Goal: Check status

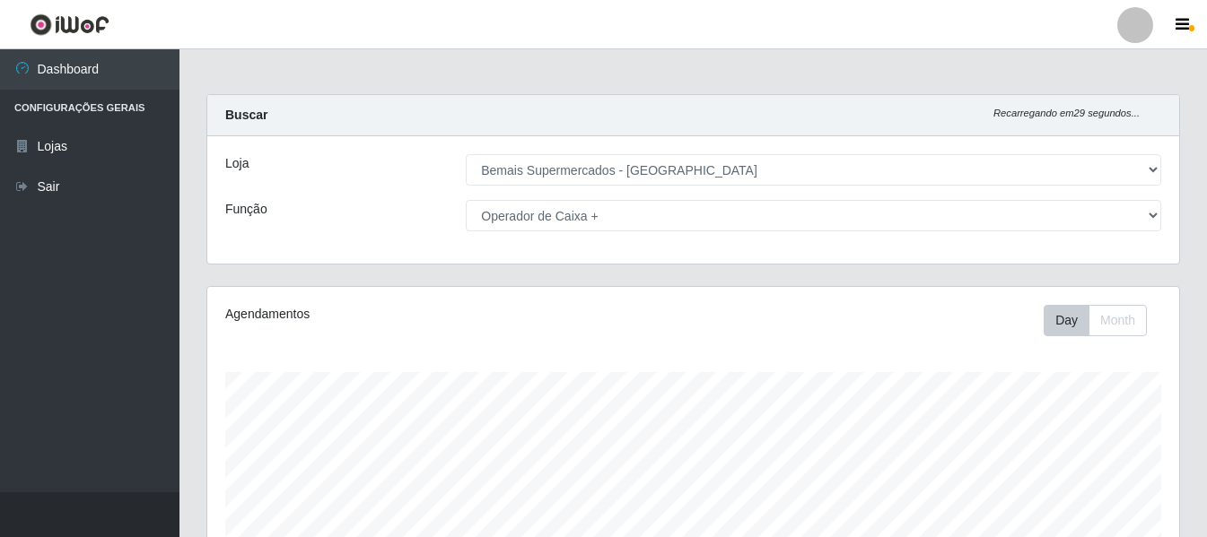
select select "249"
select select "72"
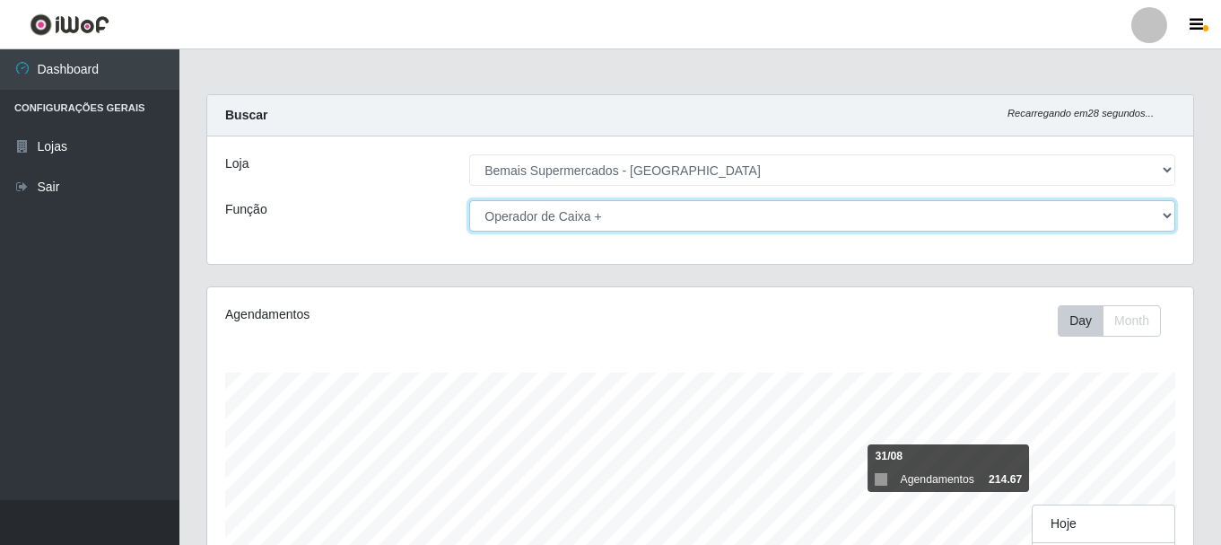
click at [1082, 204] on select "[Selecione...] ASG ASG + ASG ++ Auxiliar de Depósito Auxiliar de Depósito + Aux…" at bounding box center [822, 215] width 706 height 31
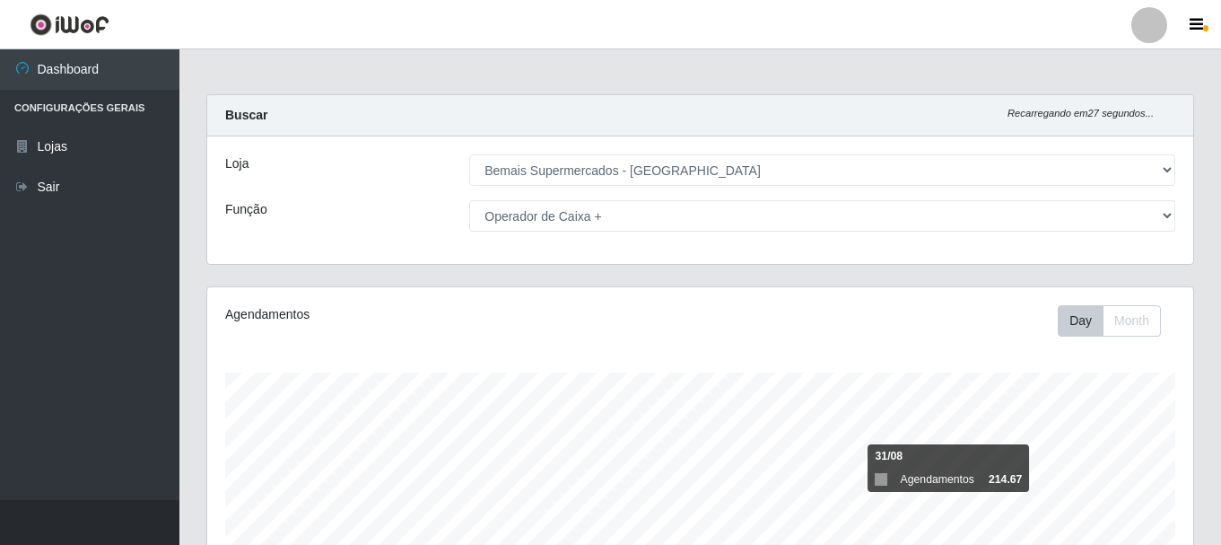
click at [372, 293] on div "Agendamentos Day Month 31/08 Agendamentos 214.67" at bounding box center [700, 473] width 986 height 372
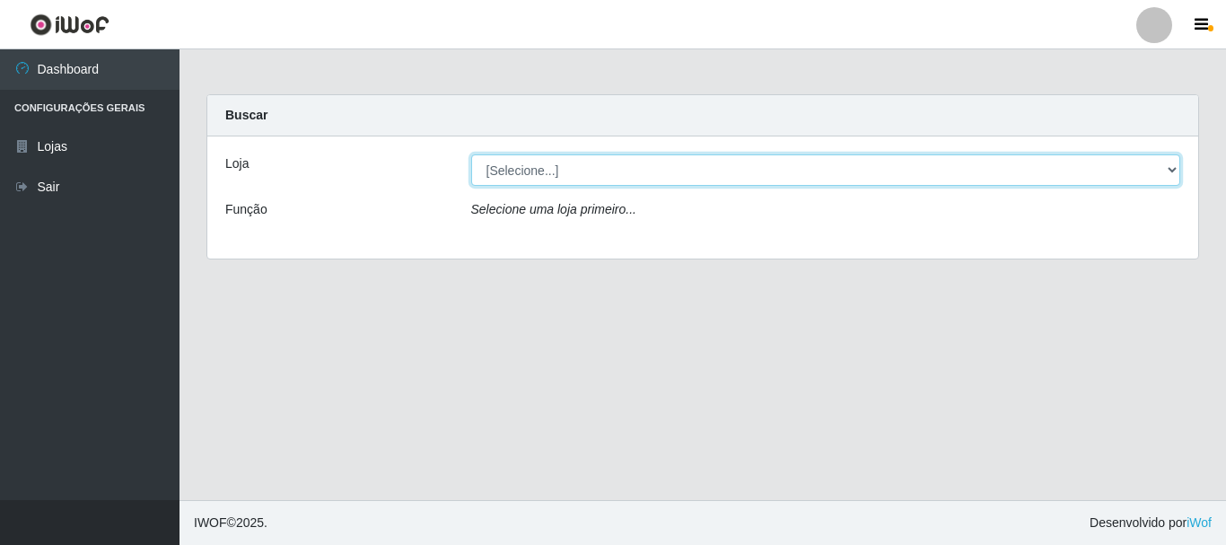
click at [582, 179] on select "[Selecione...] Bemais Supermercados - [GEOGRAPHIC_DATA]" at bounding box center [826, 169] width 710 height 31
select select "249"
click at [471, 154] on select "[Selecione...] Bemais Supermercados - [GEOGRAPHIC_DATA]" at bounding box center [826, 169] width 710 height 31
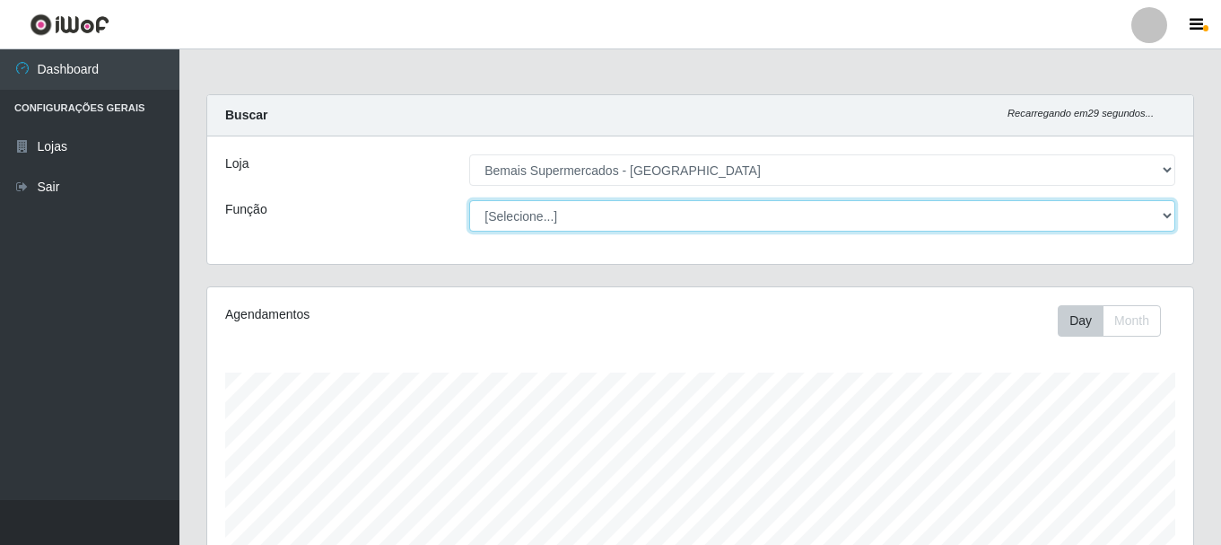
scroll to position [372, 986]
click at [567, 216] on select "[Selecione...] ASG ASG + ASG ++ Auxiliar de Depósito Auxiliar de Depósito + Aux…" at bounding box center [822, 215] width 706 height 31
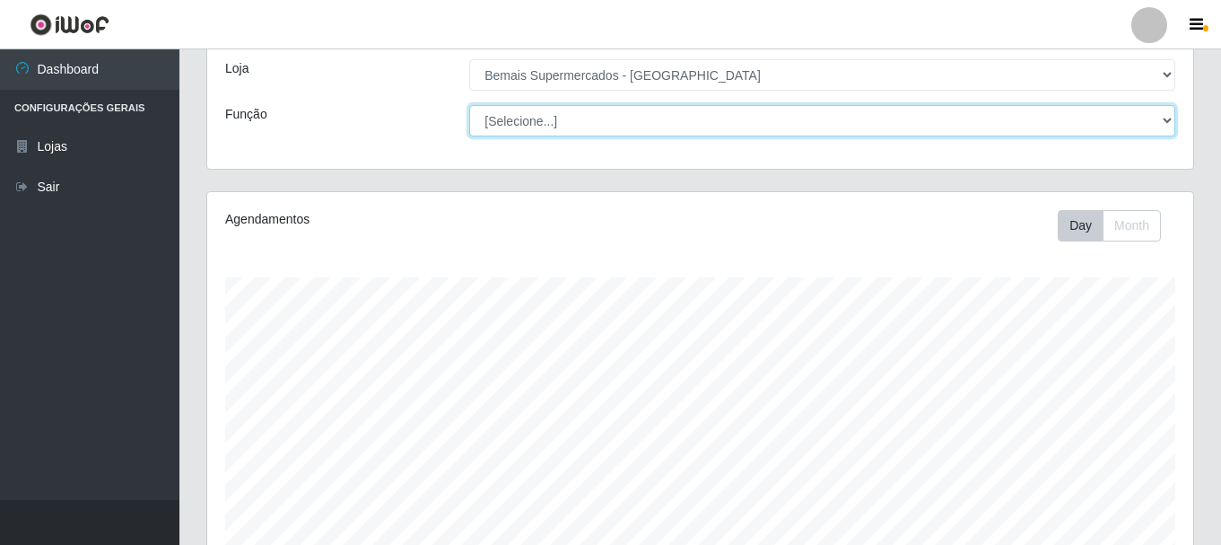
scroll to position [0, 0]
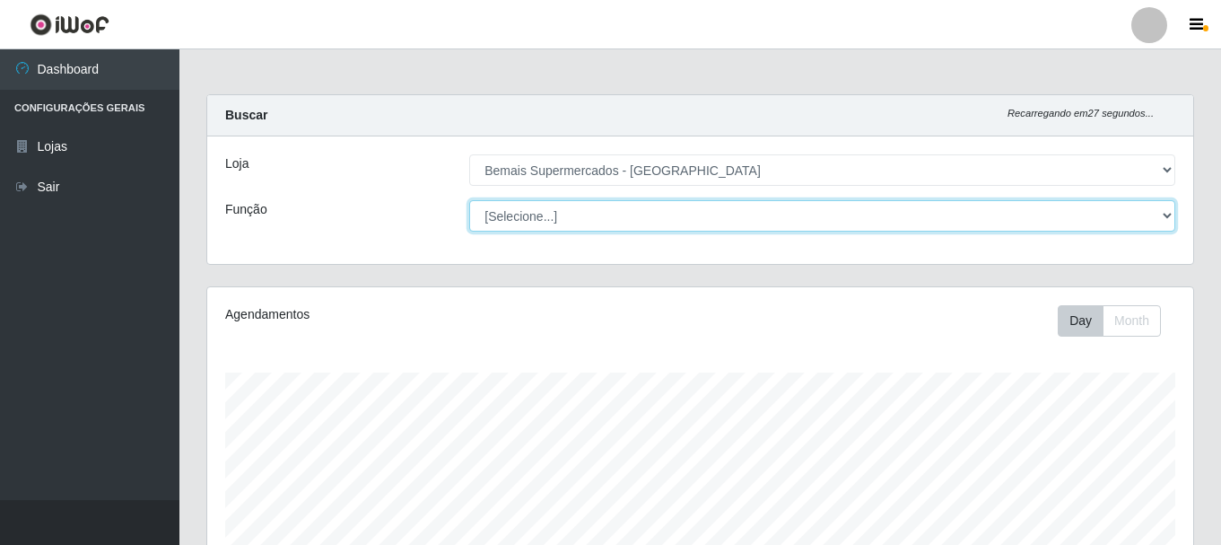
click at [627, 227] on select "[Selecione...] ASG ASG + ASG ++ Auxiliar de Depósito Auxiliar de Depósito + Aux…" at bounding box center [822, 215] width 706 height 31
select select "72"
click at [469, 200] on select "[Selecione...] ASG ASG + ASG ++ Auxiliar de Depósito Auxiliar de Depósito + Aux…" at bounding box center [822, 215] width 706 height 31
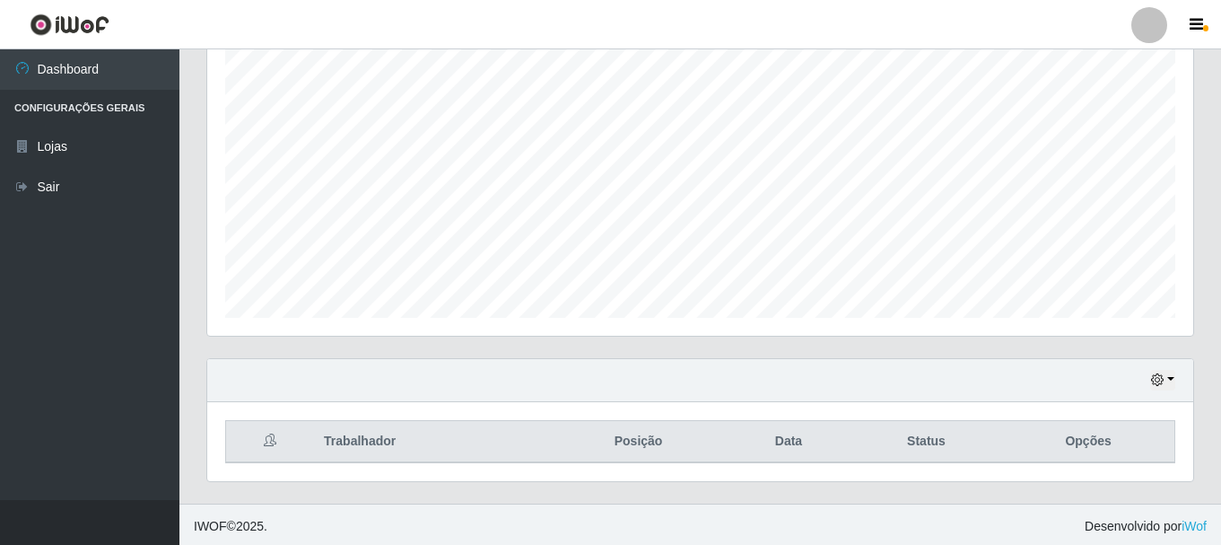
scroll to position [327, 0]
click at [1159, 378] on icon "button" at bounding box center [1157, 376] width 13 height 13
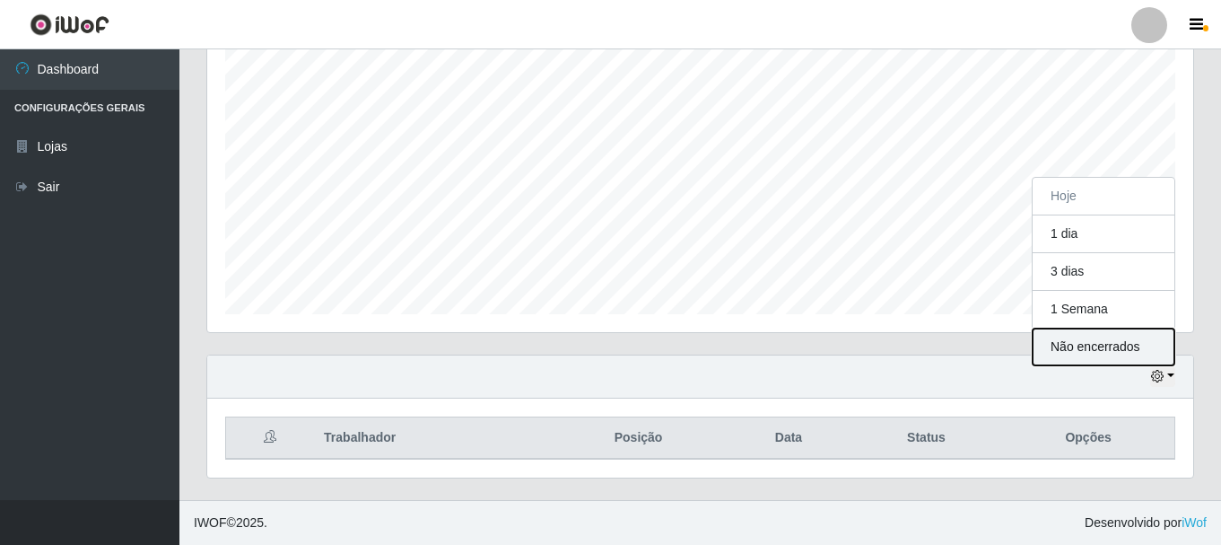
click at [1095, 329] on button "Não encerrados" at bounding box center [1104, 346] width 142 height 37
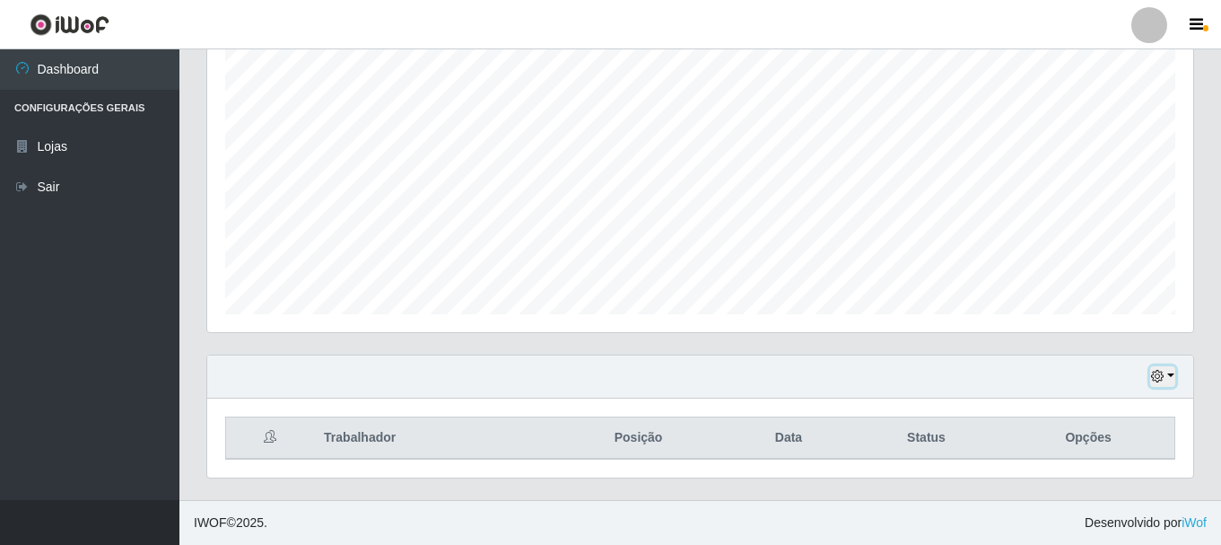
click at [1171, 371] on button "button" at bounding box center [1162, 376] width 25 height 21
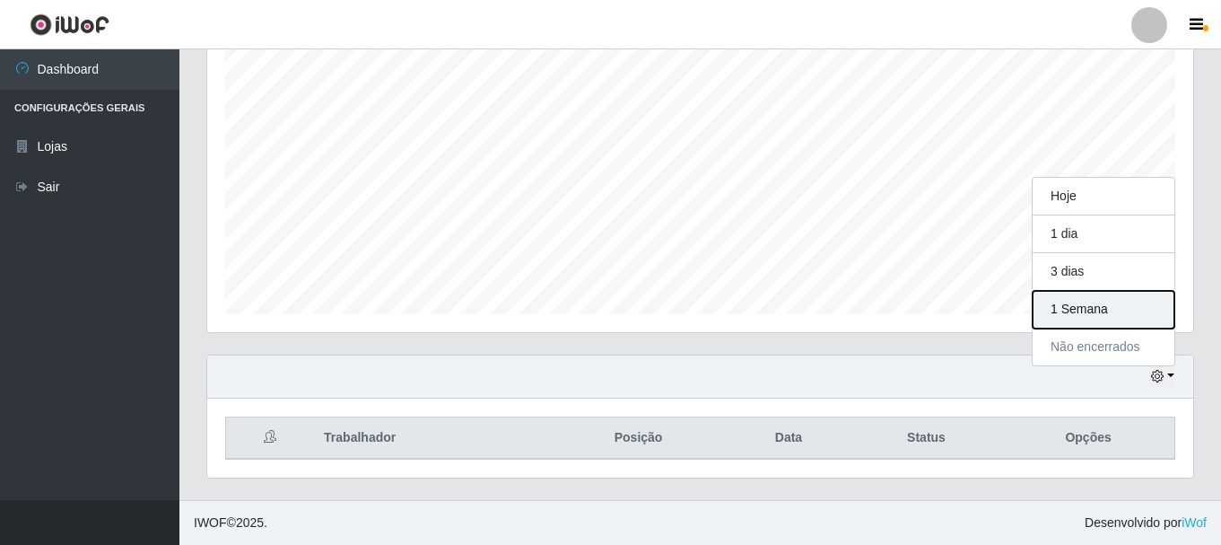
click at [1139, 317] on button "1 Semana" at bounding box center [1104, 310] width 142 height 38
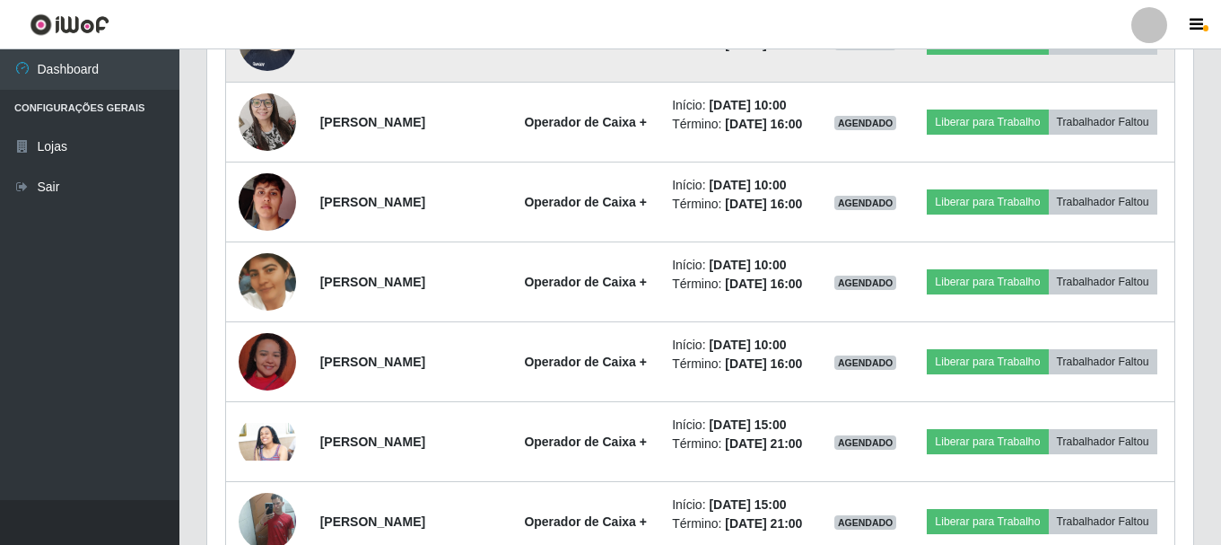
scroll to position [1135, 0]
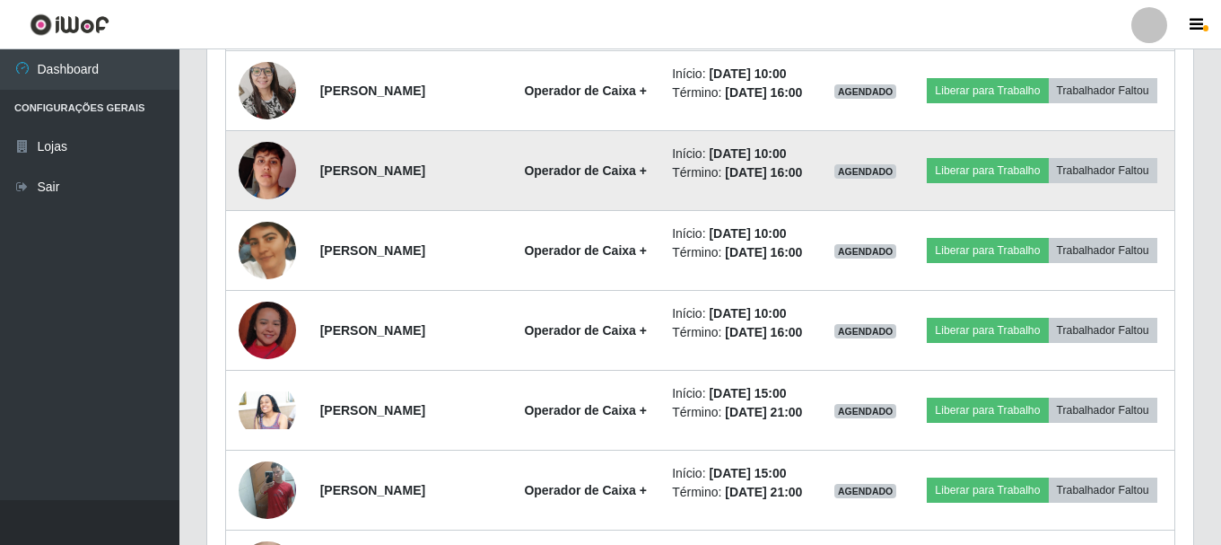
click at [280, 222] on img at bounding box center [267, 170] width 57 height 102
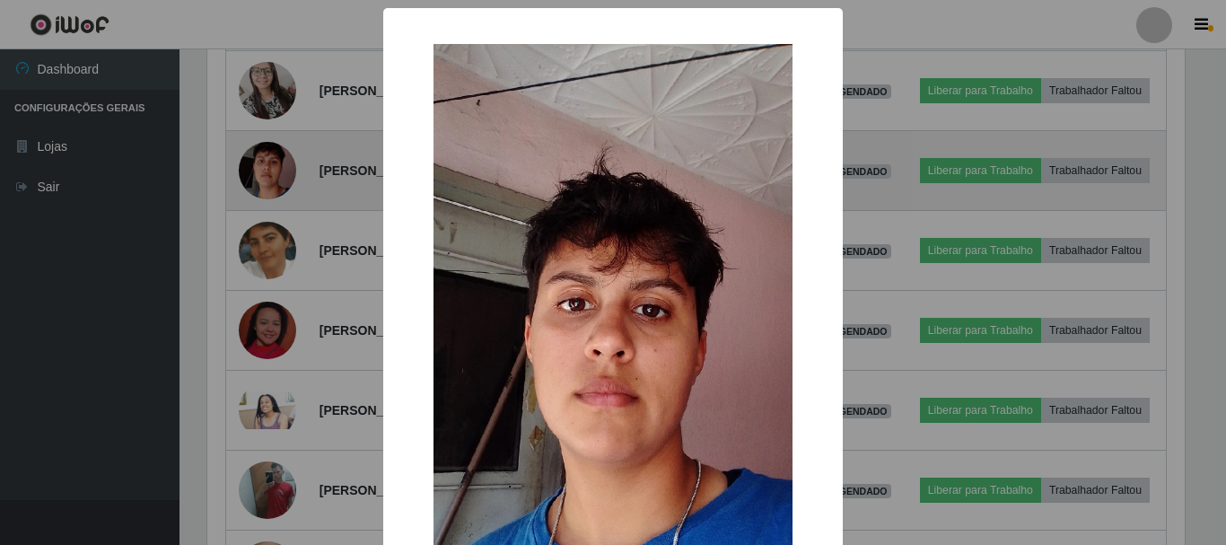
click at [280, 257] on div "× OK Cancel" at bounding box center [613, 272] width 1226 height 545
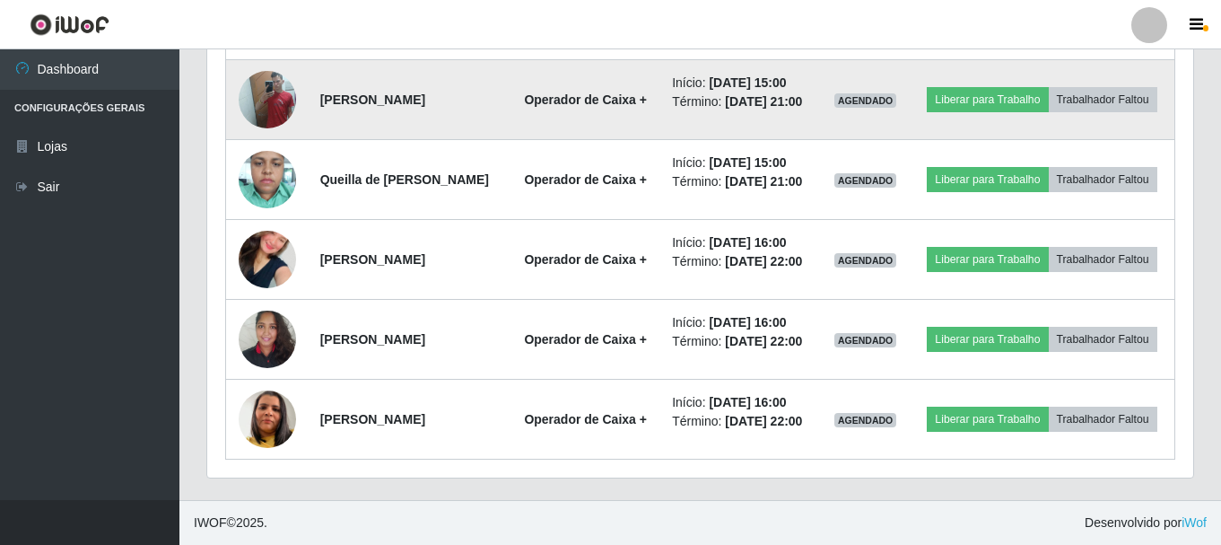
scroll to position [1727, 0]
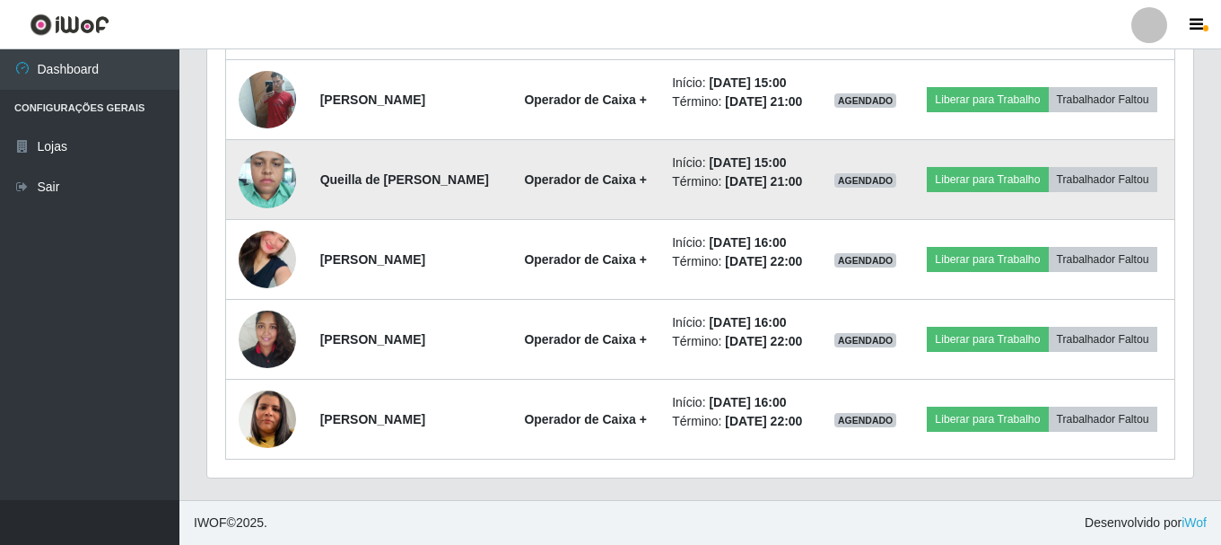
click at [265, 141] on img at bounding box center [267, 179] width 57 height 76
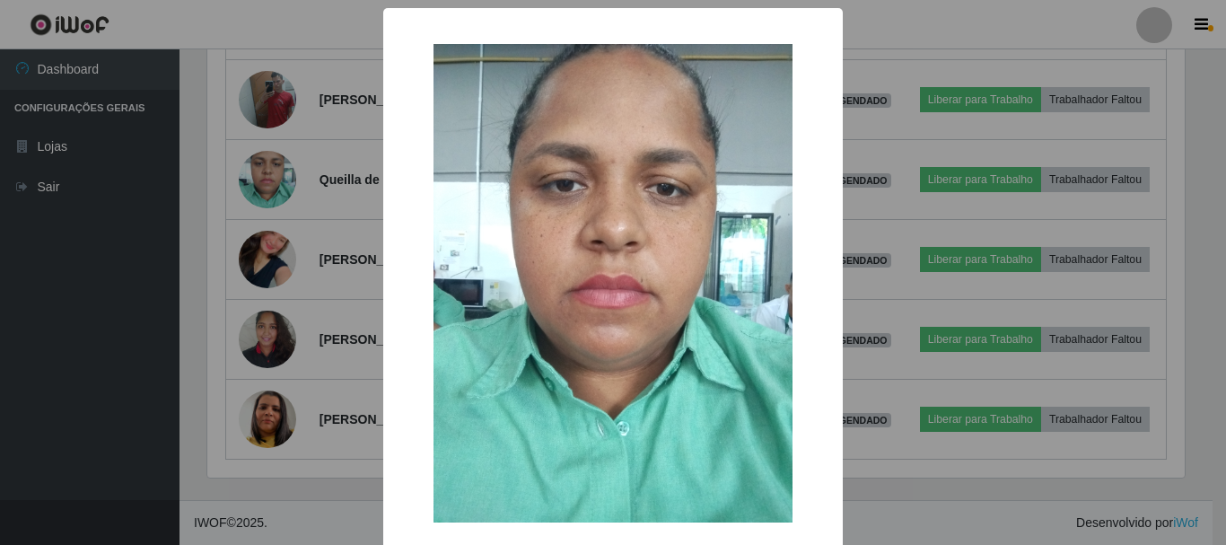
click at [266, 145] on div "× OK Cancel" at bounding box center [613, 272] width 1226 height 545
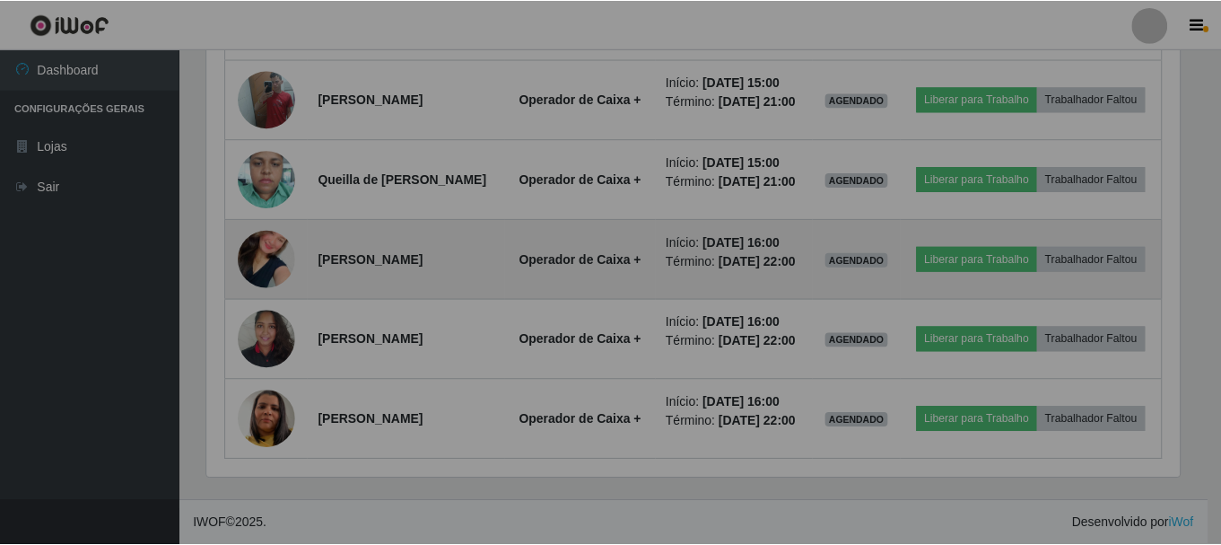
scroll to position [372, 986]
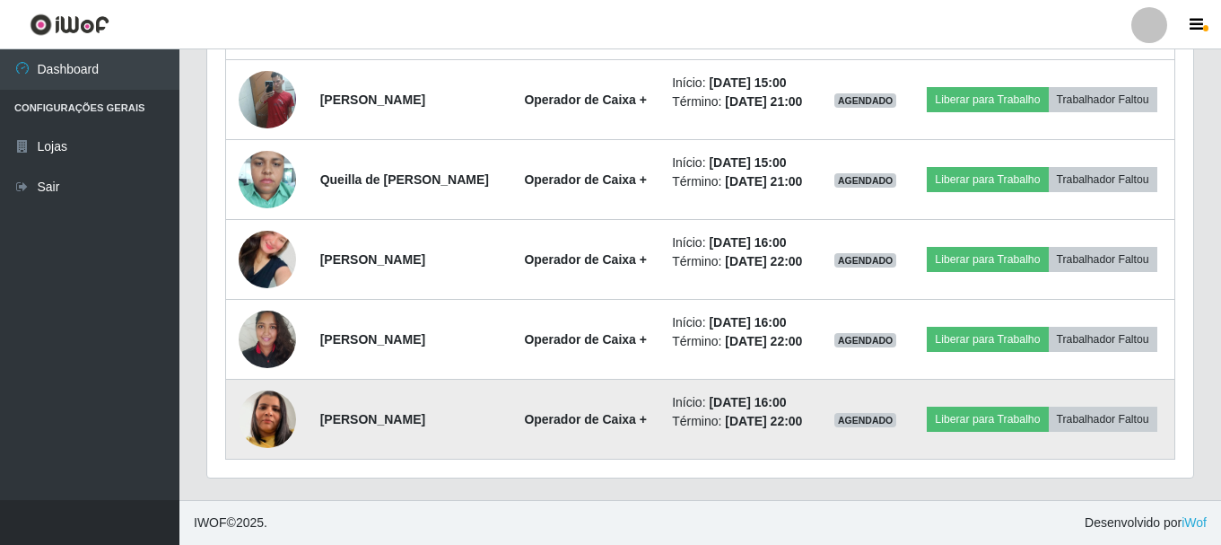
click at [288, 437] on td at bounding box center [267, 420] width 83 height 80
click at [272, 427] on img at bounding box center [267, 419] width 57 height 102
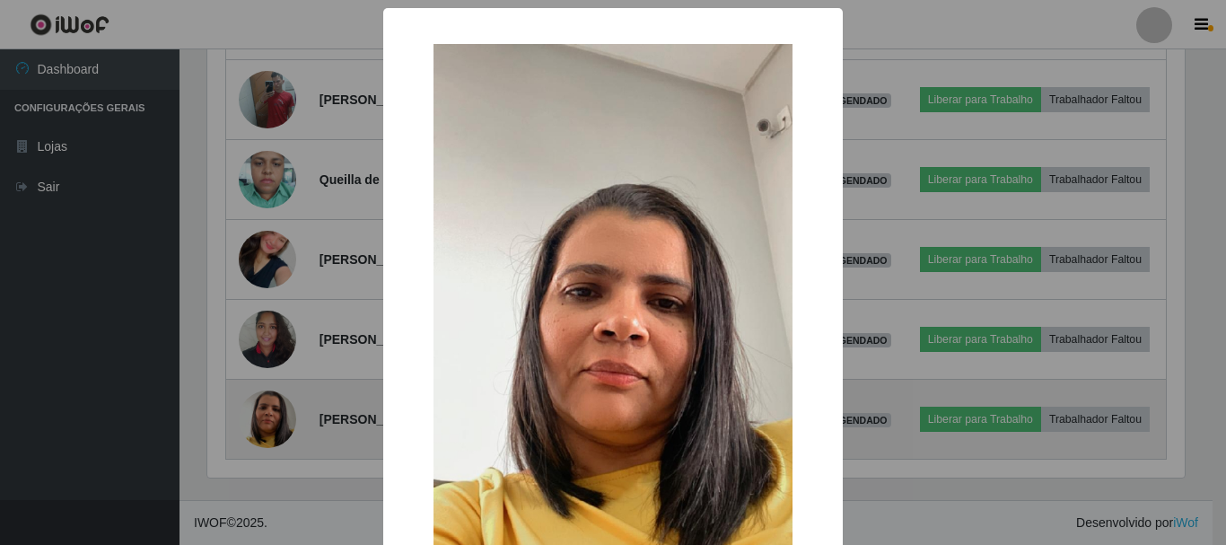
click at [271, 423] on div "× OK Cancel" at bounding box center [613, 272] width 1226 height 545
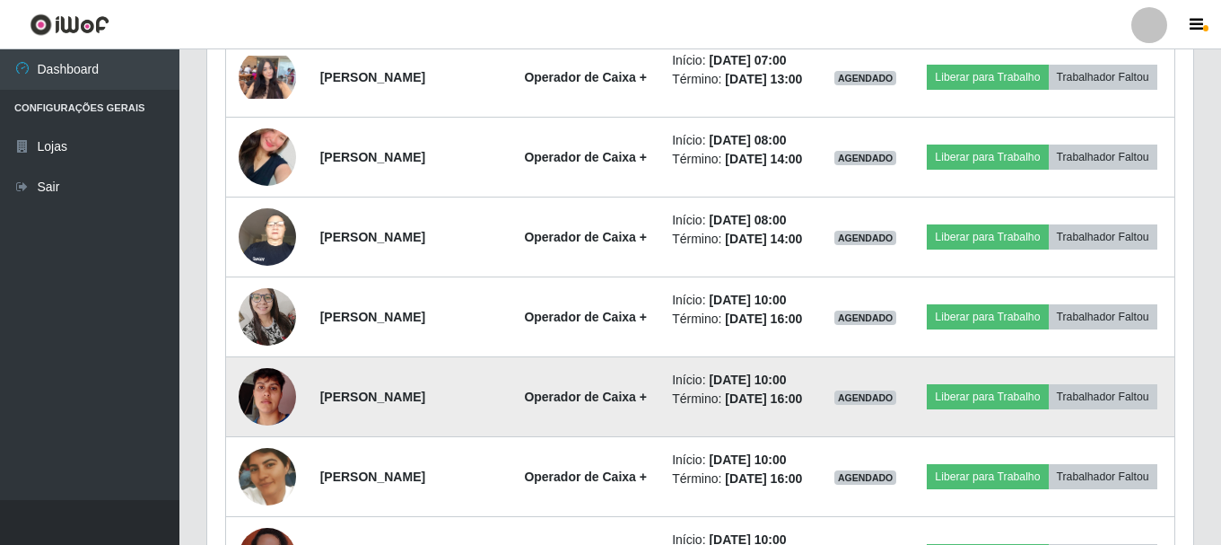
scroll to position [987, 0]
